Goal: Task Accomplishment & Management: Complete application form

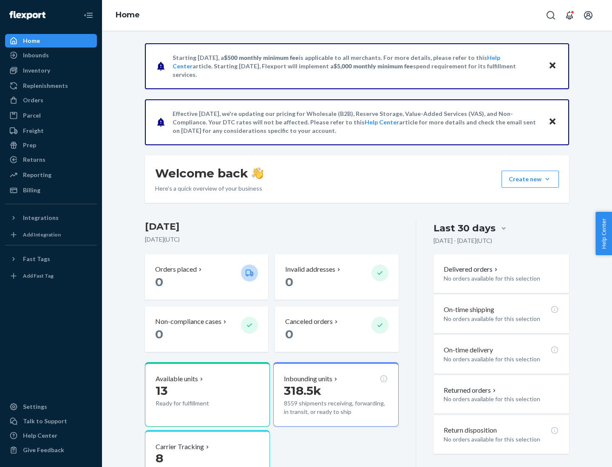
click at [547, 179] on button "Create new Create new inbound Create new order Create new product" at bounding box center [529, 179] width 57 height 17
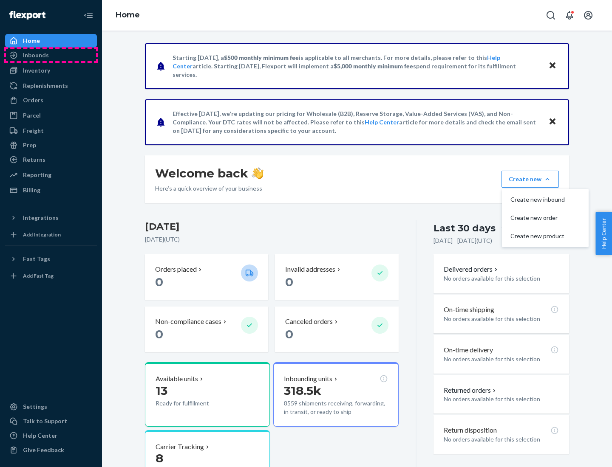
click at [51, 55] on div "Inbounds" at bounding box center [51, 55] width 90 height 12
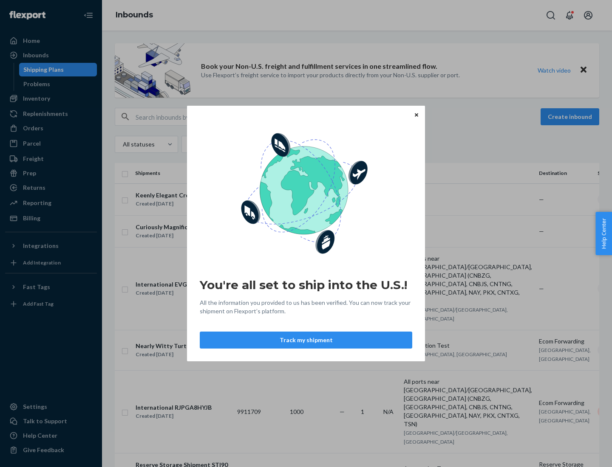
click at [51, 99] on div "You're all set to ship into the U.S.! All the information you provided to us ha…" at bounding box center [306, 233] width 612 height 467
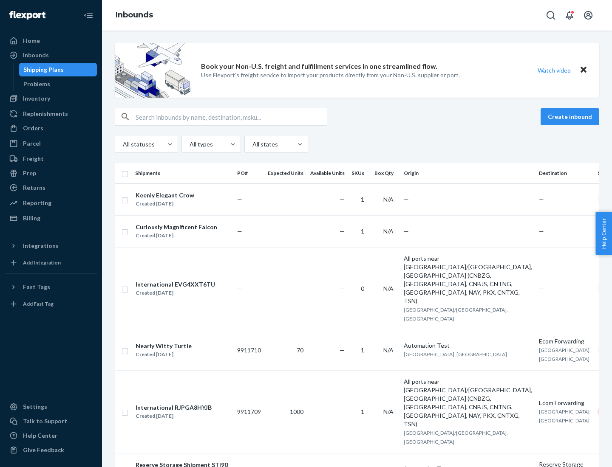
click at [357, 15] on div "Inbounds" at bounding box center [357, 15] width 510 height 31
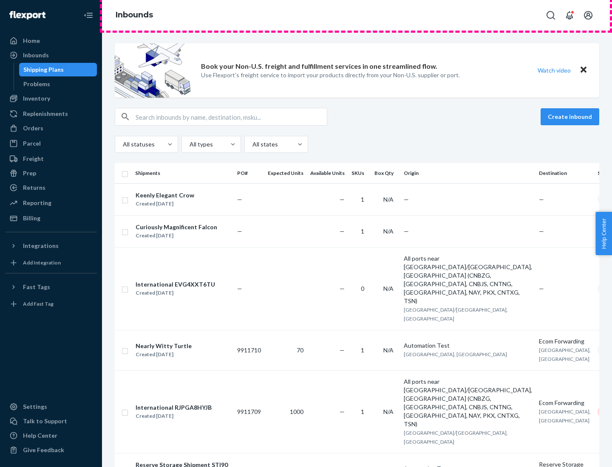
click at [357, 15] on div "Inbounds" at bounding box center [357, 15] width 510 height 31
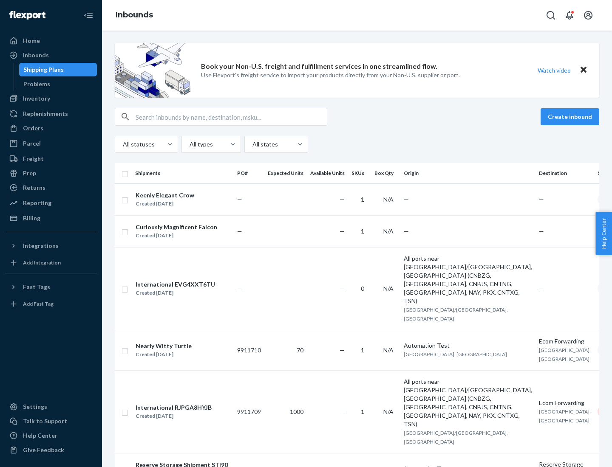
click at [357, 144] on div "All statuses All types All states" at bounding box center [357, 144] width 484 height 17
click at [42, 70] on div "Shipping Plans" at bounding box center [43, 69] width 40 height 8
click at [571, 117] on button "Create inbound" at bounding box center [569, 116] width 59 height 17
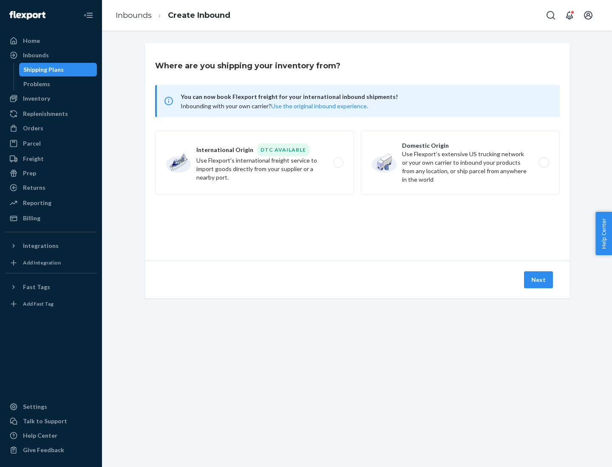
click at [254, 163] on label "International Origin DTC Available Use Flexport's international freight service…" at bounding box center [254, 163] width 199 height 64
click at [338, 163] on input "International Origin DTC Available Use Flexport's international freight service…" at bounding box center [341, 163] width 6 height 6
radio input "true"
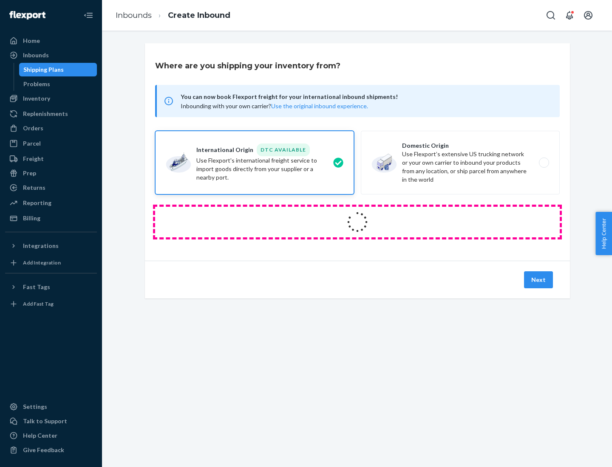
click at [357, 222] on icon at bounding box center [357, 221] width 31 height 31
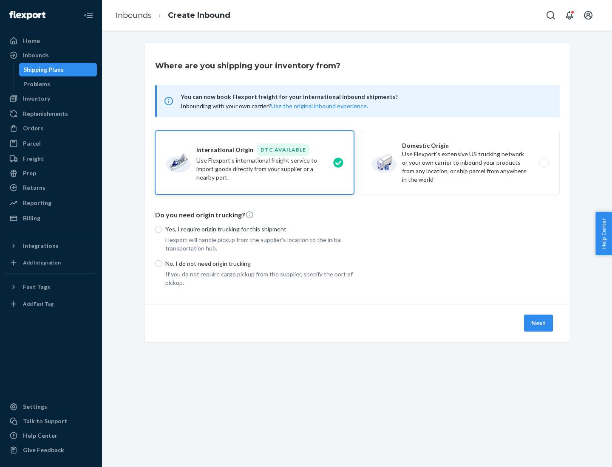
click at [260, 229] on p "Yes, I require origin trucking for this shipment" at bounding box center [259, 229] width 189 height 8
click at [162, 229] on input "Yes, I require origin trucking for this shipment" at bounding box center [158, 229] width 7 height 7
radio input "true"
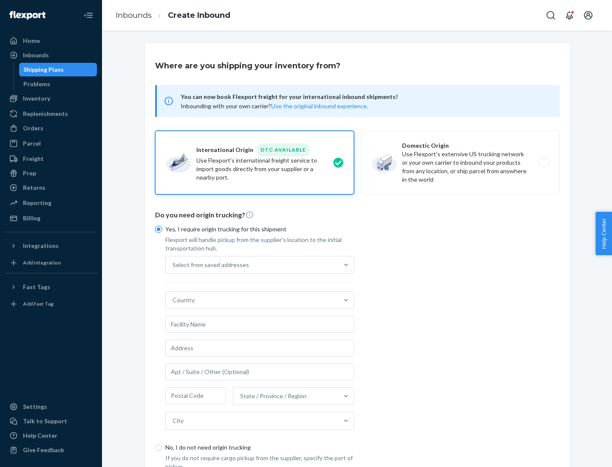
scroll to position [16, 0]
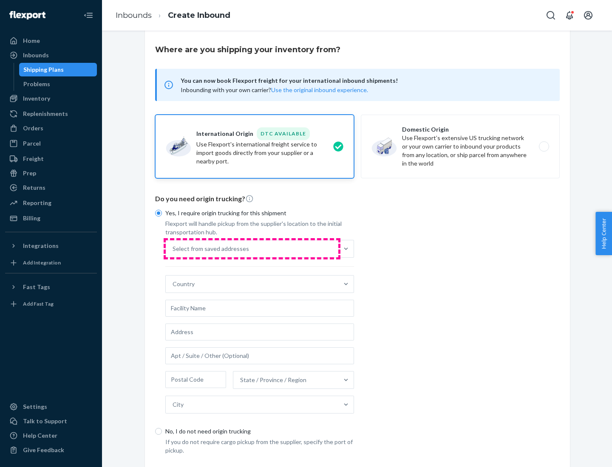
click at [252, 249] on div "Select from saved addresses" at bounding box center [252, 248] width 172 height 17
click at [173, 249] on input "Select from saved addresses" at bounding box center [172, 249] width 1 height 8
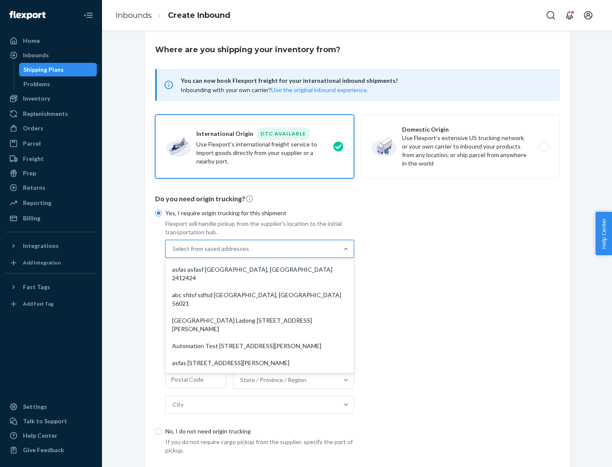
scroll to position [37, 0]
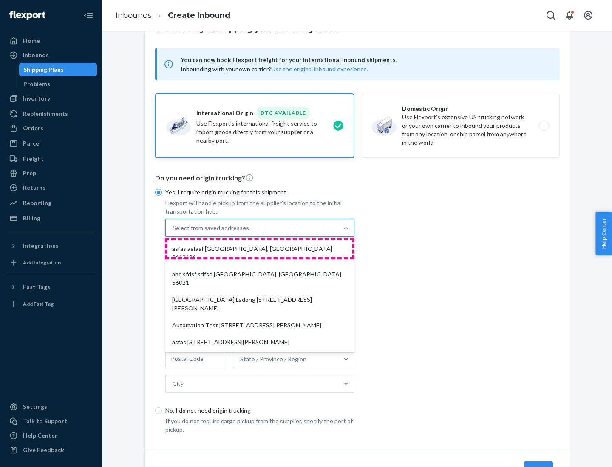
click at [260, 249] on div "asfas asfasf [GEOGRAPHIC_DATA], [GEOGRAPHIC_DATA] 2412424" at bounding box center [259, 252] width 185 height 25
click at [173, 232] on input "option asfas asfasf [GEOGRAPHIC_DATA], [GEOGRAPHIC_DATA] 2412424 focused, 1 of …" at bounding box center [172, 228] width 1 height 8
type input "asfas"
type input "asfasf"
type input "2412424"
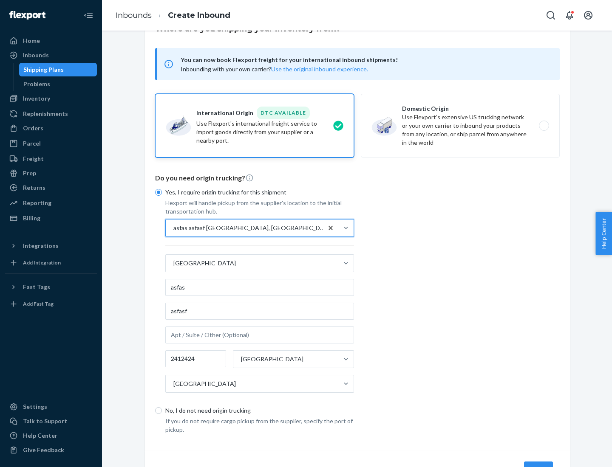
scroll to position [79, 0]
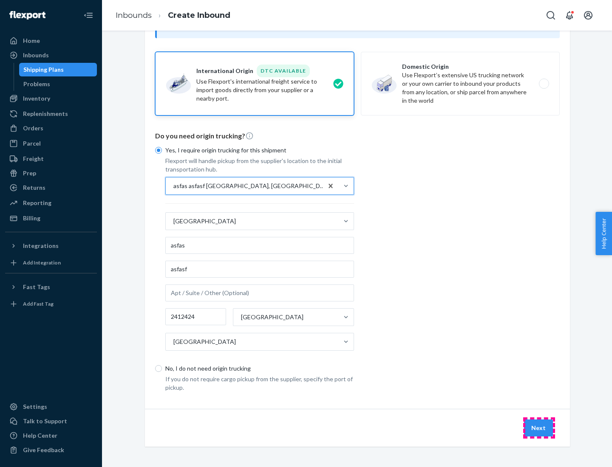
click at [539, 428] on button "Next" at bounding box center [538, 428] width 29 height 17
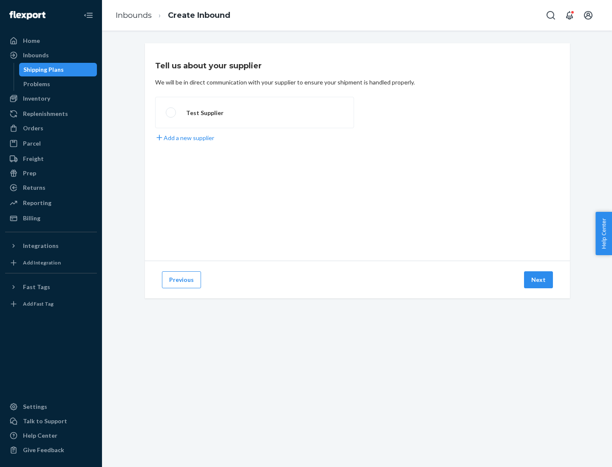
click at [254, 113] on label "Test Supplier" at bounding box center [254, 112] width 199 height 31
click at [171, 113] on input "Test Supplier" at bounding box center [169, 113] width 6 height 6
radio input "true"
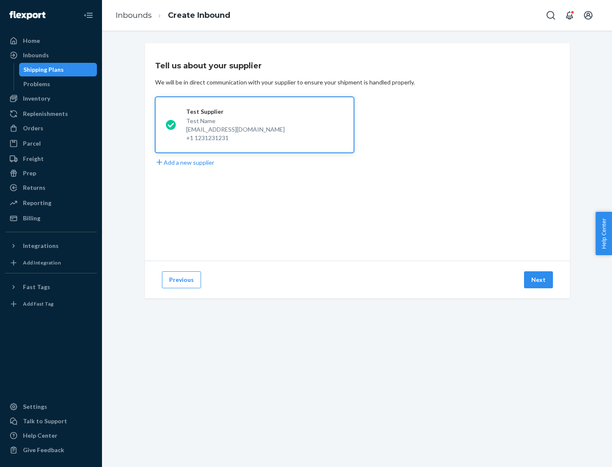
click at [539, 280] on button "Next" at bounding box center [538, 279] width 29 height 17
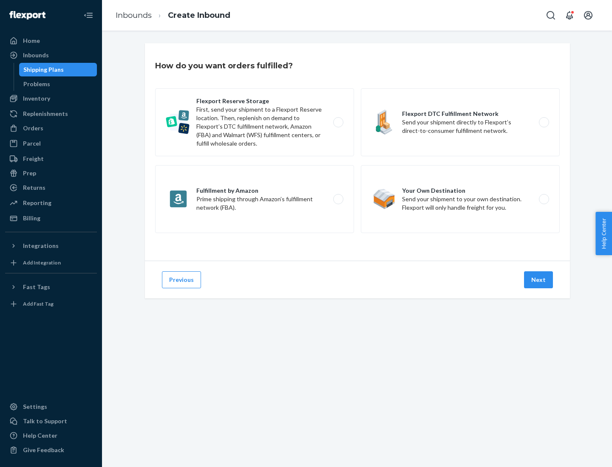
click at [254, 199] on label "Fulfillment by Amazon Prime shipping through Amazon’s fulfillment network (FBA)." at bounding box center [254, 199] width 199 height 68
click at [338, 199] on input "Fulfillment by Amazon Prime shipping through Amazon’s fulfillment network (FBA)." at bounding box center [341, 200] width 6 height 6
radio input "true"
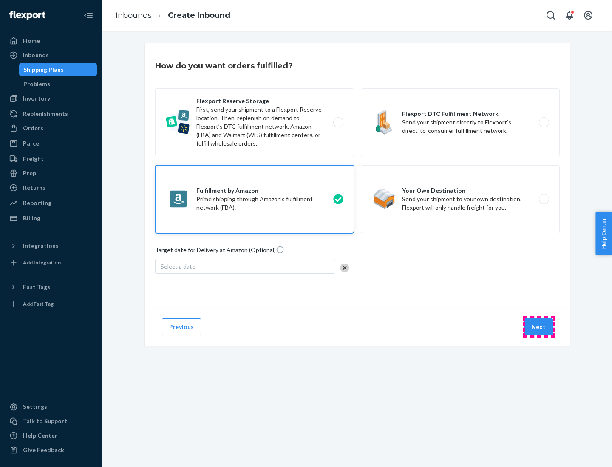
click at [539, 327] on button "Next" at bounding box center [538, 327] width 29 height 17
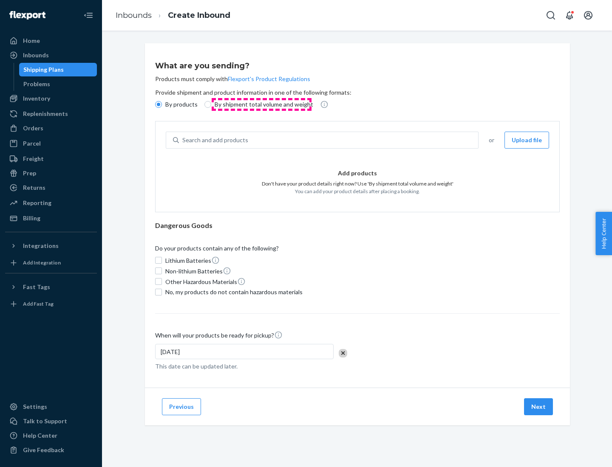
click at [261, 105] on p "By shipment total volume and weight" at bounding box center [264, 104] width 99 height 8
click at [211, 105] on input "By shipment total volume and weight" at bounding box center [207, 104] width 7 height 7
radio input "true"
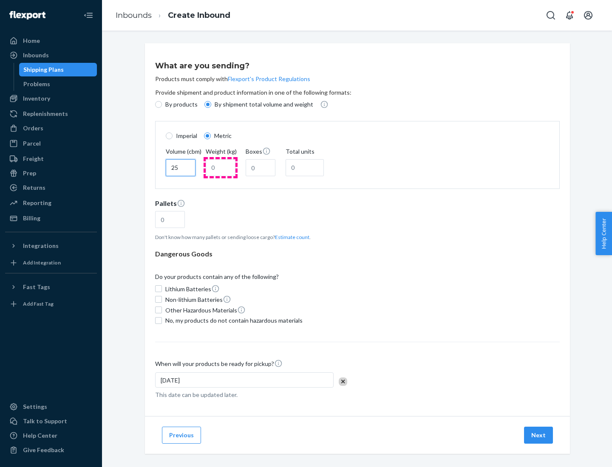
type input "25"
type input "100"
type input "50"
type input "500"
click at [290, 237] on button "Estimate count" at bounding box center [292, 237] width 34 height 7
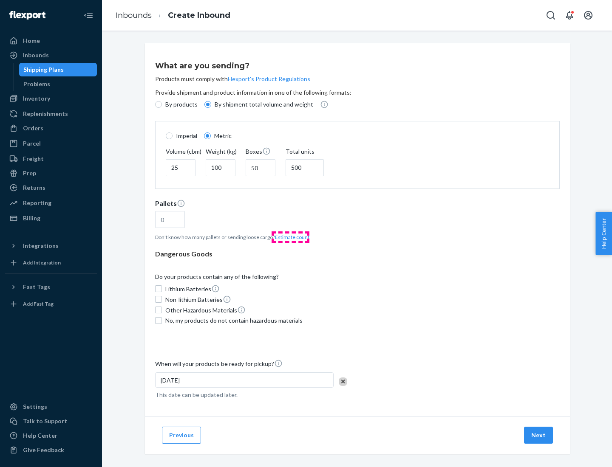
type input "16"
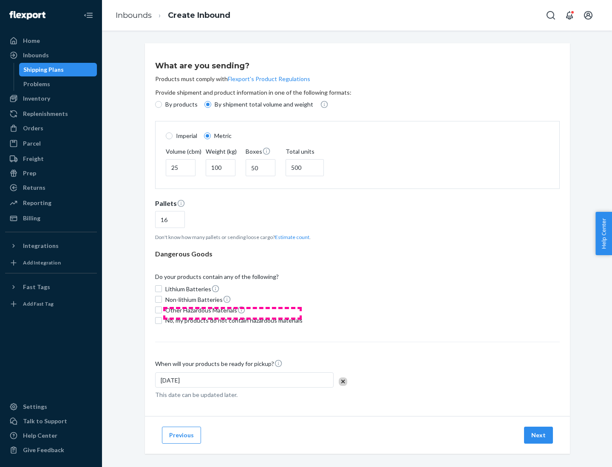
scroll to position [7, 0]
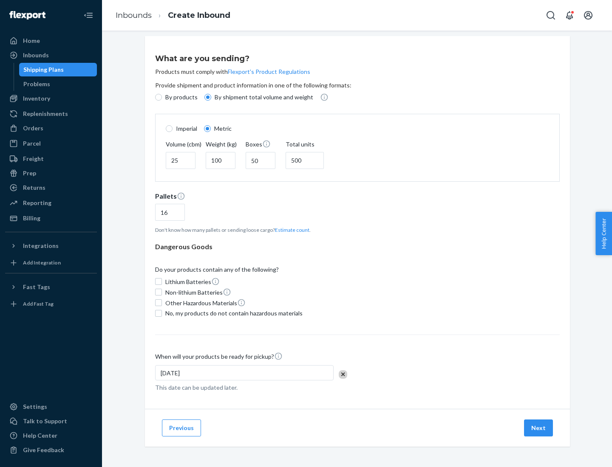
click at [232, 313] on span "No, my products do not contain hazardous materials" at bounding box center [233, 313] width 137 height 8
click at [162, 313] on input "No, my products do not contain hazardous materials" at bounding box center [158, 313] width 7 height 7
checkbox input "true"
click at [539, 428] on button "Next" at bounding box center [538, 428] width 29 height 17
